Goal: Information Seeking & Learning: Learn about a topic

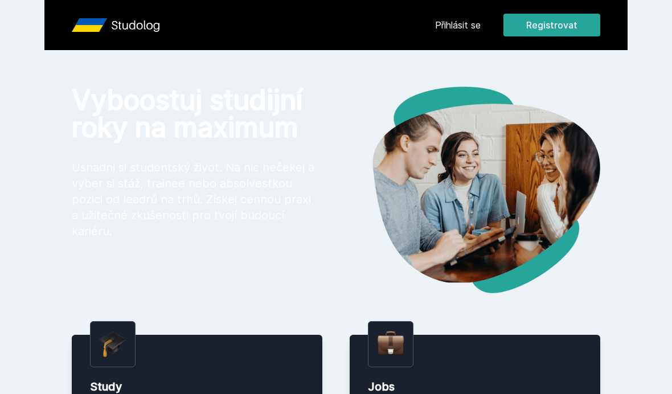
click at [461, 24] on link "Přihlásit se" at bounding box center [458, 25] width 46 height 14
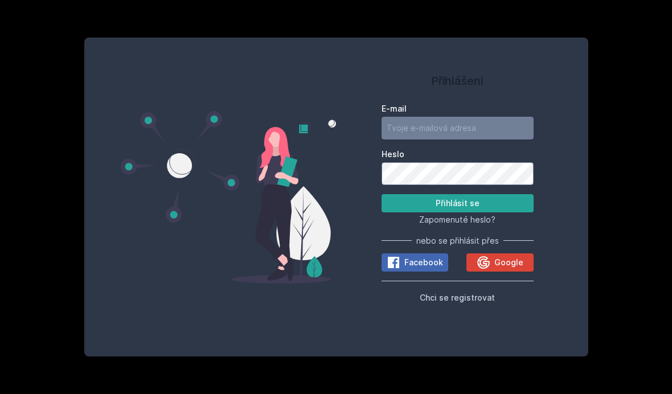
click at [483, 140] on input "E-mail" at bounding box center [458, 128] width 152 height 23
type input "[EMAIL_ADDRESS][DOMAIN_NAME]"
click at [457, 212] on button "Přihlásit se" at bounding box center [458, 203] width 152 height 18
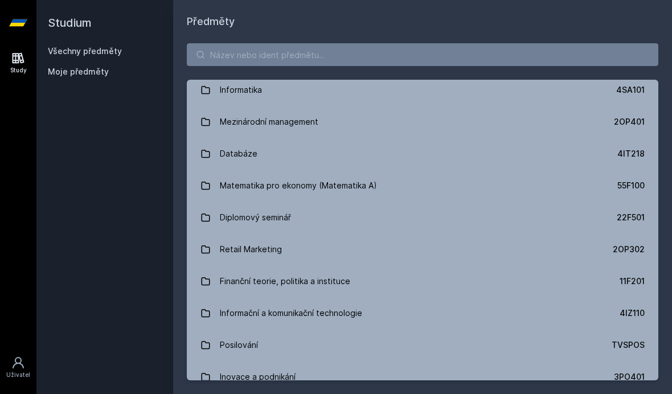
scroll to position [612, 0]
click at [462, 57] on input "search" at bounding box center [423, 54] width 472 height 23
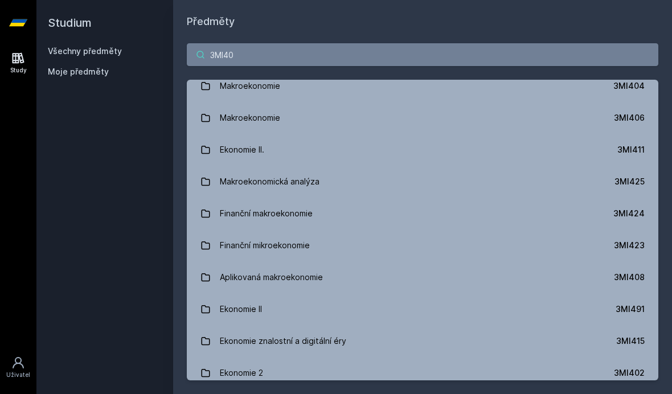
scroll to position [0, 0]
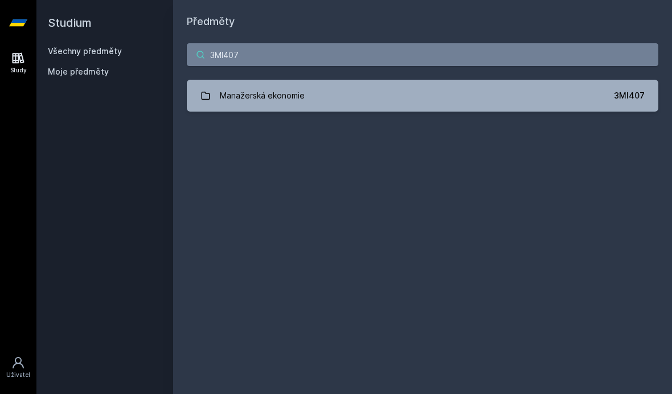
type input "3MI407"
click at [559, 96] on link "Manažerská ekonomie 3MI407" at bounding box center [423, 96] width 472 height 32
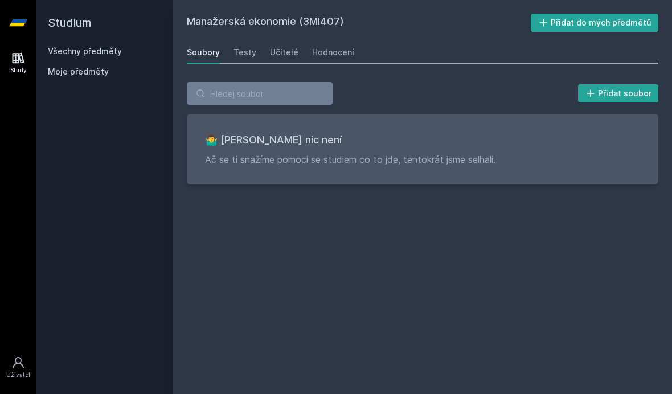
click at [245, 54] on div "Testy" at bounding box center [245, 52] width 23 height 11
click at [284, 53] on div "Učitelé" at bounding box center [284, 52] width 28 height 11
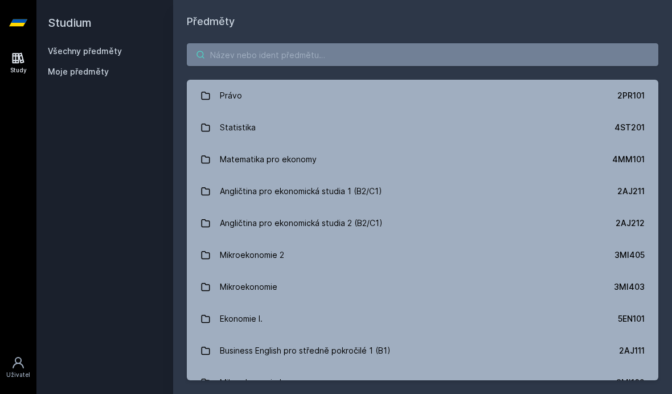
click at [233, 63] on input "search" at bounding box center [423, 54] width 472 height 23
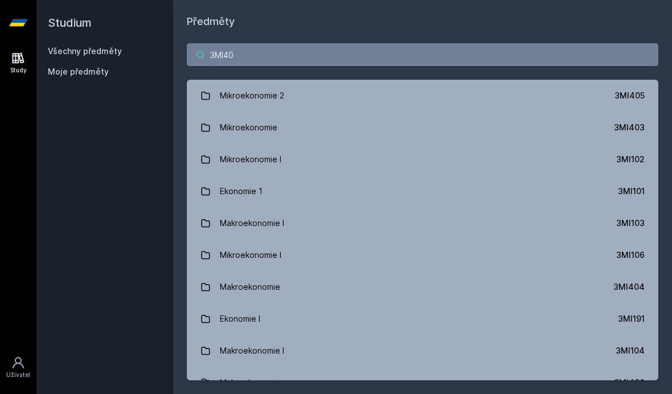
type input "3MI403"
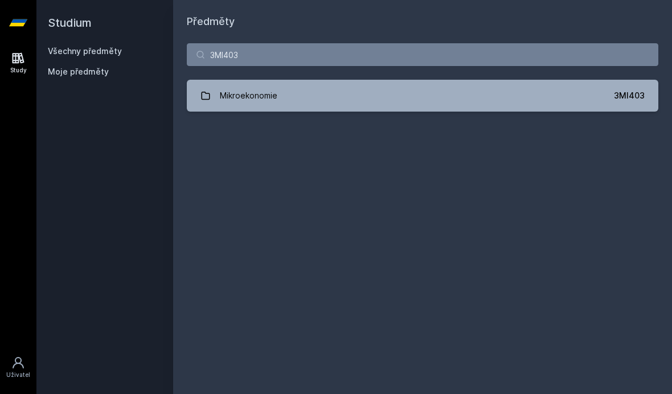
click at [245, 105] on div "Mikroekonomie" at bounding box center [249, 95] width 58 height 23
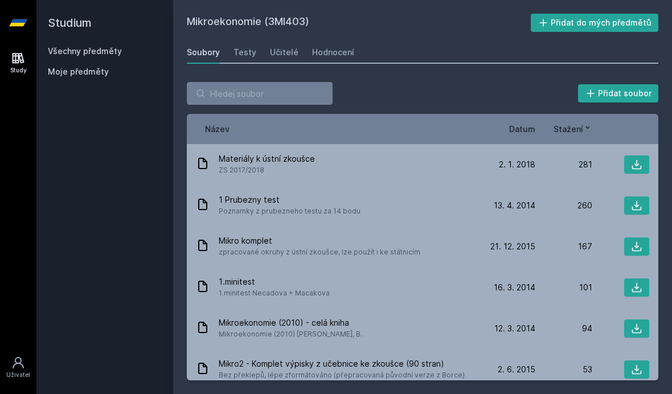
click at [417, 205] on div "1 Prubezny test Poznamky z prubezneho testu za 14 bodu" at bounding box center [337, 205] width 283 height 23
click at [436, 200] on div "1 Prubezny test Poznamky z prubezneho testu za 14 bodu" at bounding box center [337, 205] width 283 height 23
click at [637, 203] on icon at bounding box center [637, 206] width 10 height 10
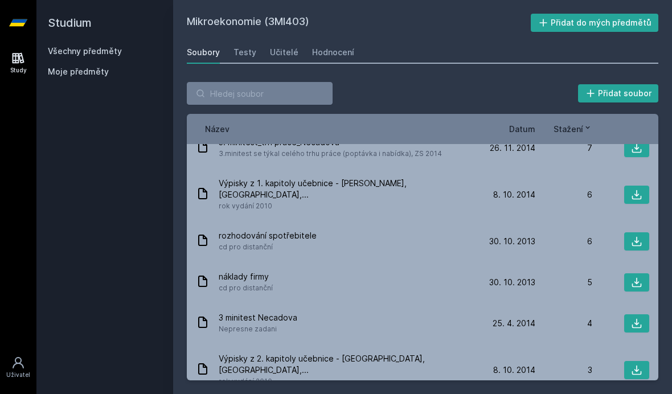
scroll to position [683, 0]
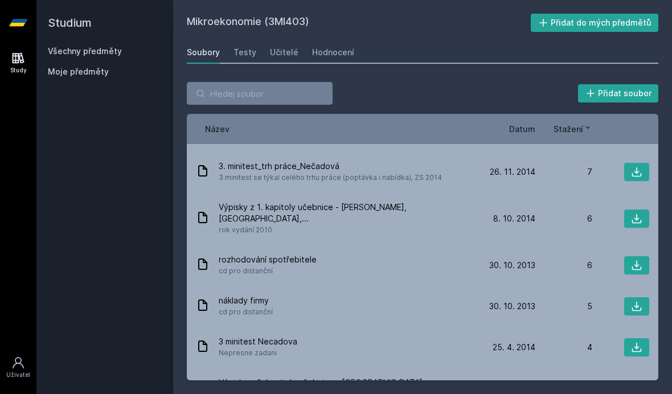
click at [519, 131] on span "Datum" at bounding box center [522, 129] width 26 height 12
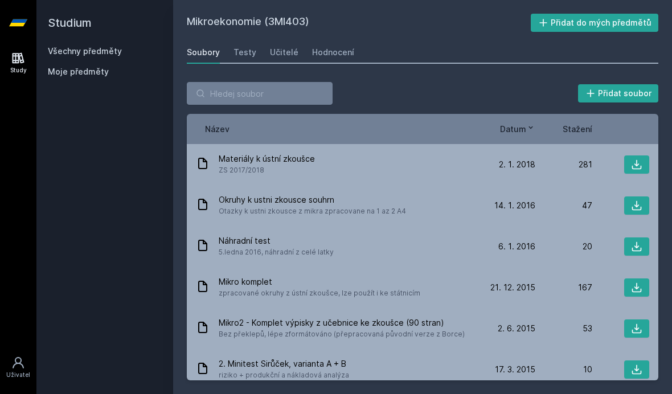
scroll to position [0, 0]
